Goal: Use online tool/utility: Utilize a website feature to perform a specific function

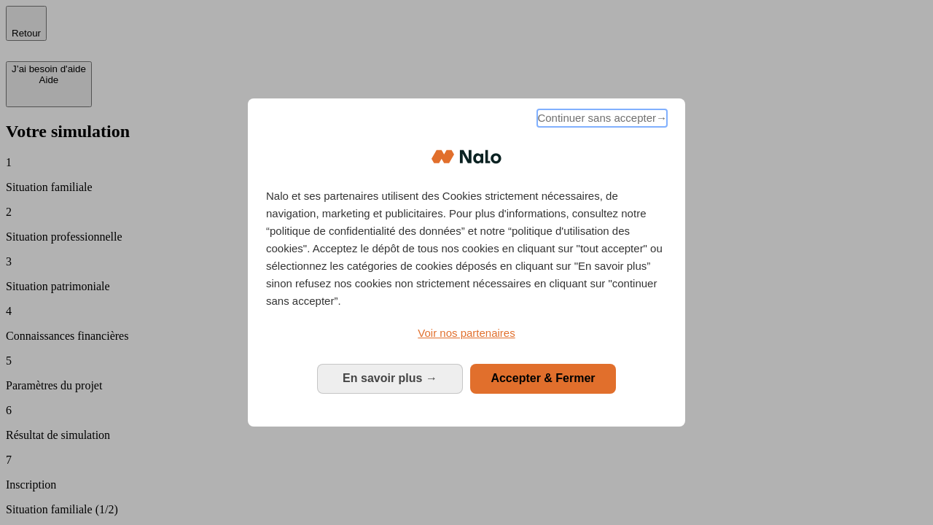
click at [601, 120] on span "Continuer sans accepter →" at bounding box center [602, 117] width 130 height 17
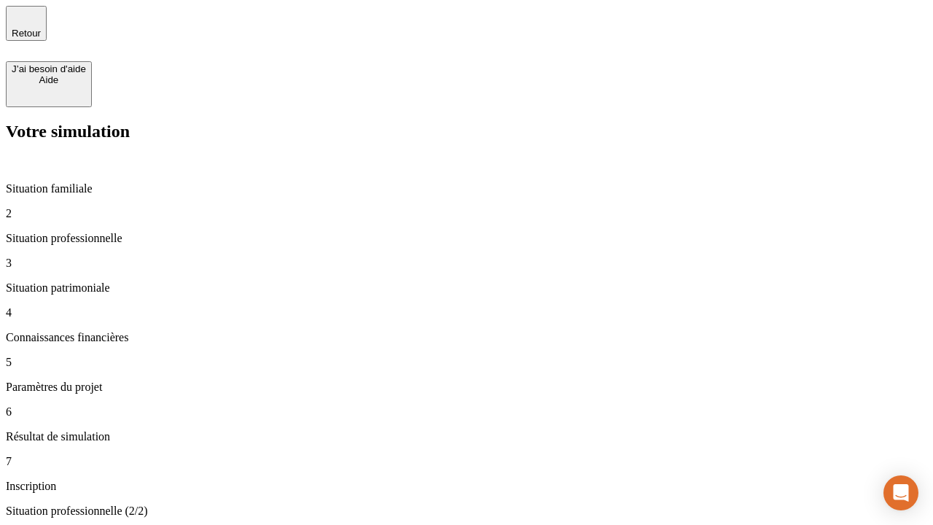
type input "70 000"
type input "1 000"
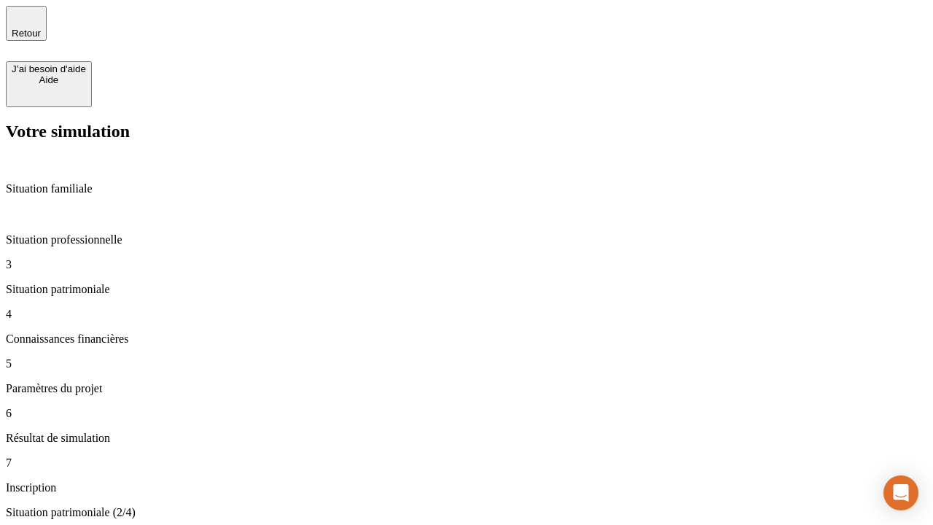
type input "800"
type input "6"
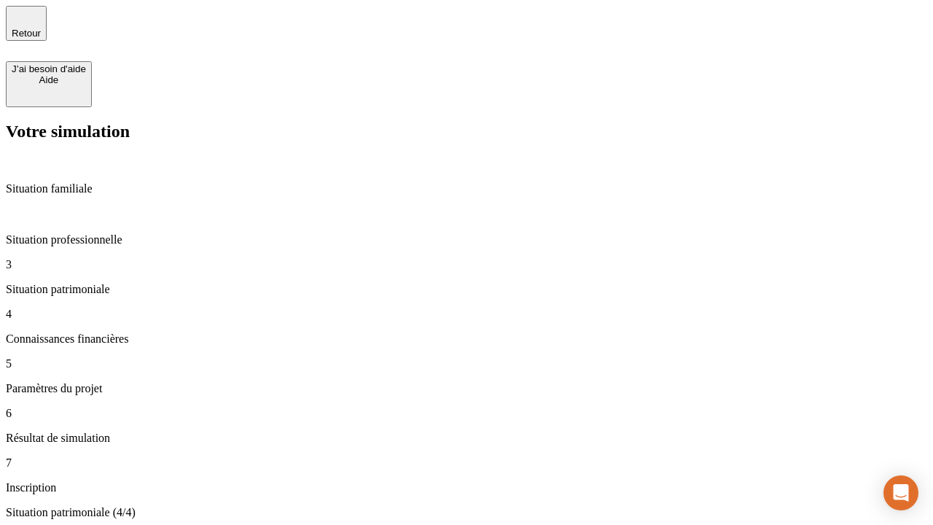
type input "400"
type input "3"
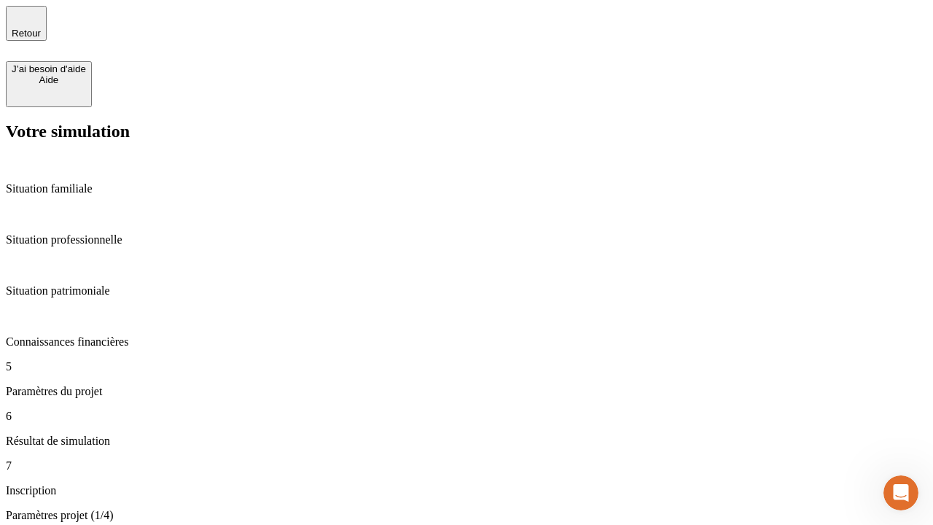
type input "35"
type input "500"
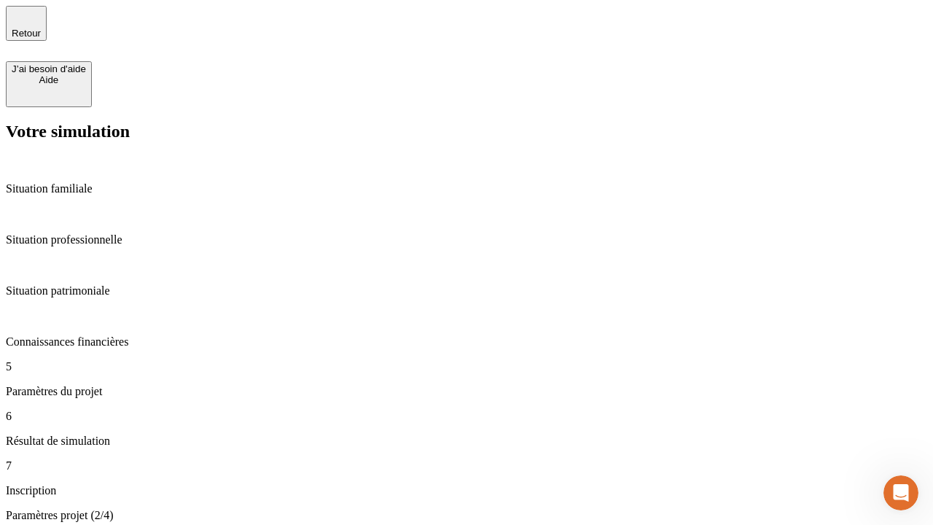
type input "640"
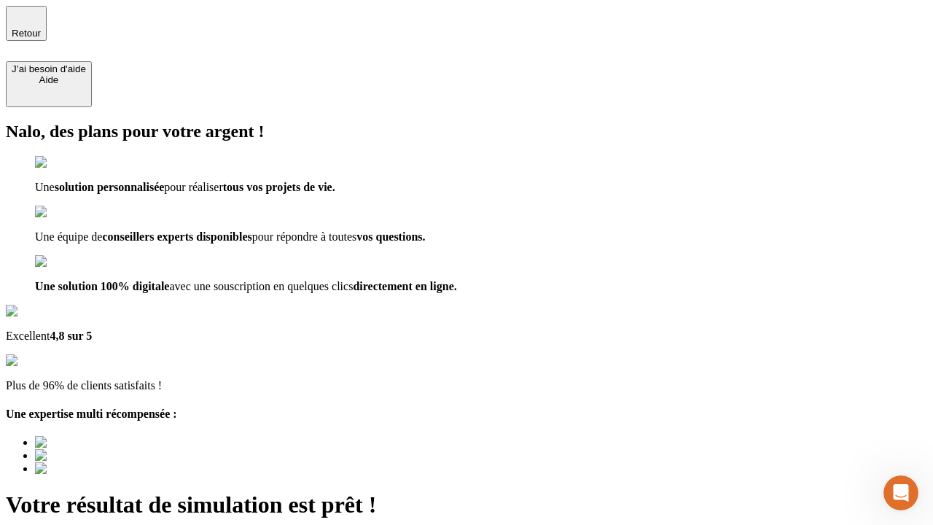
type input "[EMAIL_ADDRESS][DOMAIN_NAME]"
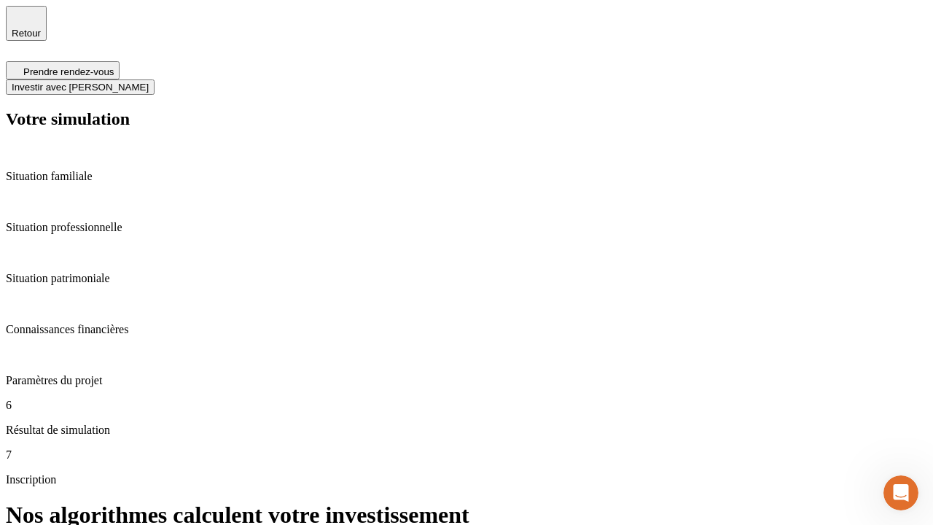
click at [149, 82] on span "Investir avec [PERSON_NAME]" at bounding box center [80, 87] width 137 height 11
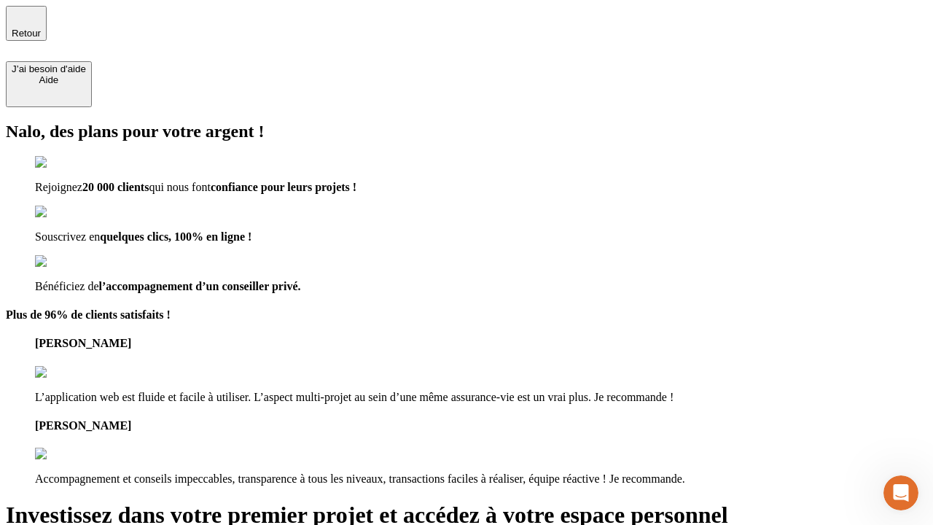
type input "abc"
